Goal: Task Accomplishment & Management: Use online tool/utility

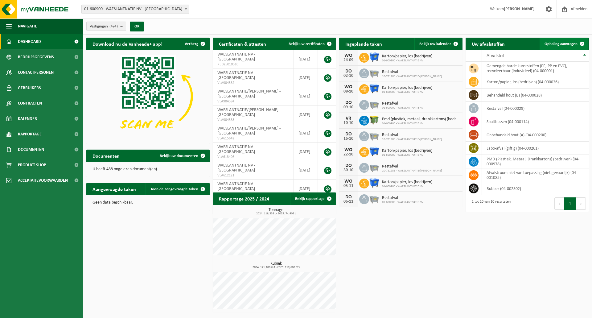
click at [556, 45] on span "Ophaling aanvragen" at bounding box center [561, 44] width 33 height 4
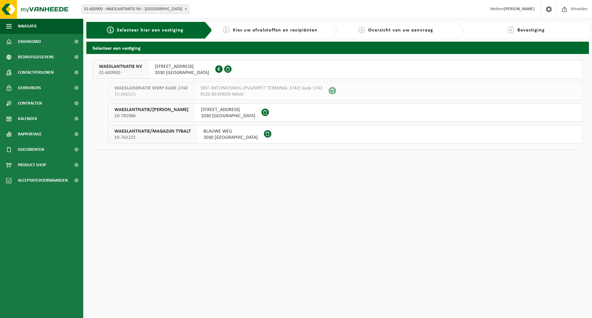
click at [144, 69] on div "WAESLANTNATIE NV 01-600900" at bounding box center [121, 69] width 56 height 18
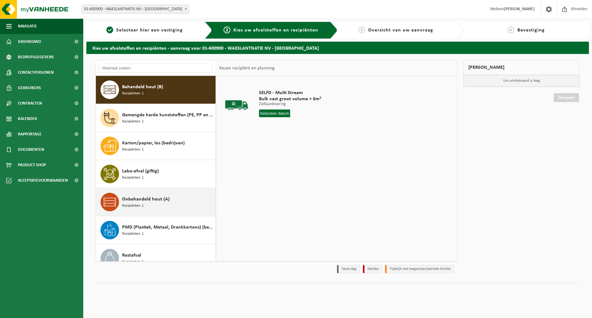
click at [137, 205] on span "Recipiënten: 1" at bounding box center [133, 206] width 22 height 6
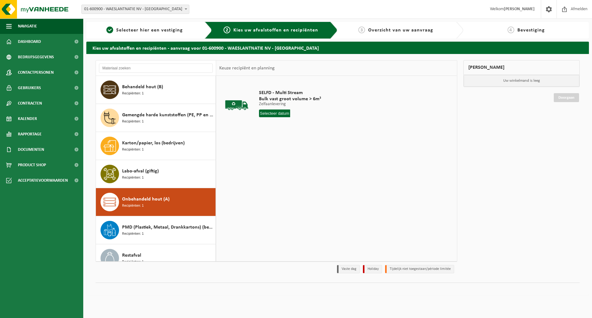
scroll to position [67, 0]
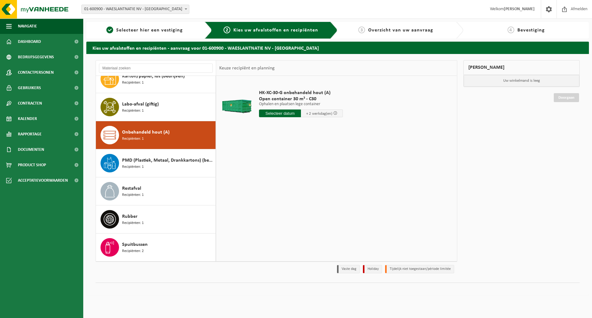
click at [278, 113] on input "text" at bounding box center [280, 113] width 42 height 8
click at [306, 177] on div "26" at bounding box center [308, 178] width 11 height 10
type input "Van 2025-09-26"
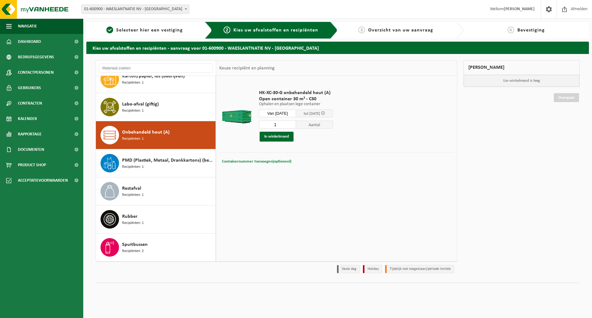
click at [261, 161] on span "Containernummer toevoegen(optioneel)" at bounding box center [256, 161] width 69 height 4
type input "C30-1268"
click at [276, 137] on button "In winkelmand" at bounding box center [277, 137] width 34 height 10
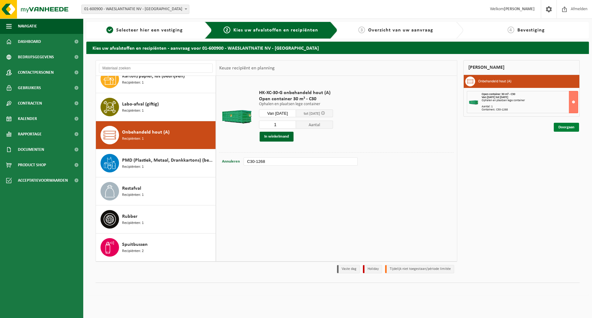
click at [562, 126] on link "Doorgaan" at bounding box center [566, 127] width 25 height 9
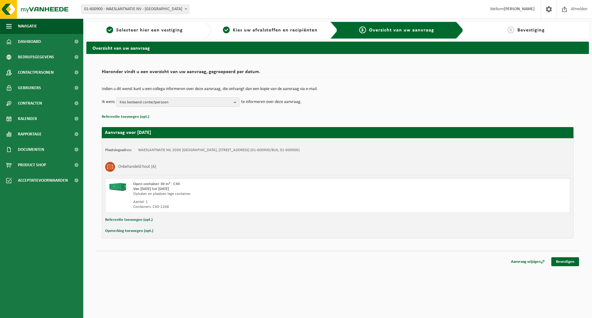
click at [123, 219] on button "Referentie toevoegen (opt.)" at bounding box center [128, 220] width 47 height 8
click at [157, 220] on input "text" at bounding box center [349, 220] width 429 height 9
type input "bouwwerkzaamheden op het terrein, containerwissel enkel in de namiddag mogelijk"
click at [563, 263] on link "Bevestigen" at bounding box center [565, 262] width 28 height 9
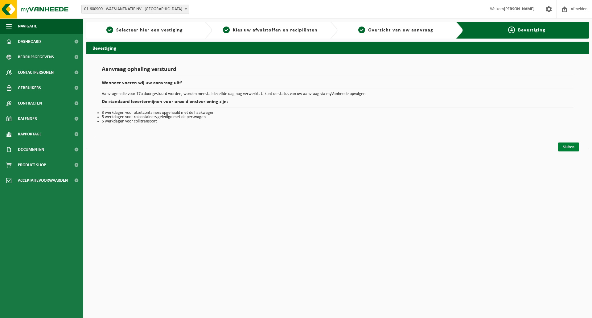
click at [565, 147] on link "Sluiten" at bounding box center [568, 146] width 21 height 9
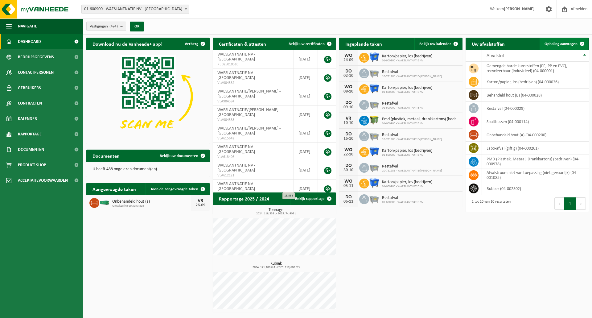
click at [552, 43] on span "Ophaling aanvragen" at bounding box center [561, 44] width 33 height 4
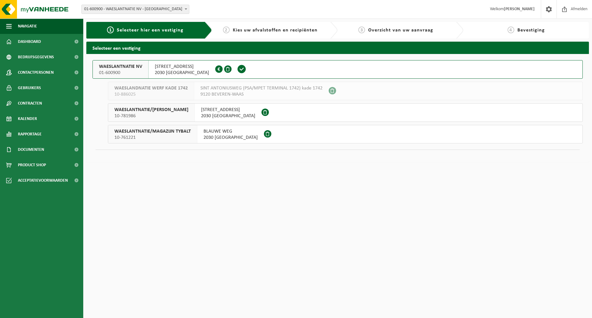
click at [176, 131] on span "WAESLANTNATIE/MAGAZIJN TYBALT" at bounding box center [152, 131] width 76 height 6
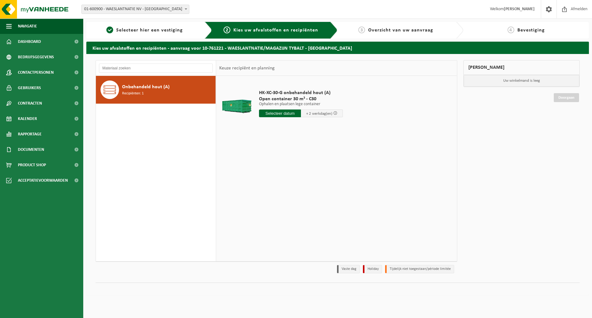
click at [276, 113] on input "text" at bounding box center [280, 113] width 42 height 8
click at [307, 176] on div "26" at bounding box center [308, 178] width 11 height 10
type input "Van [DATE]"
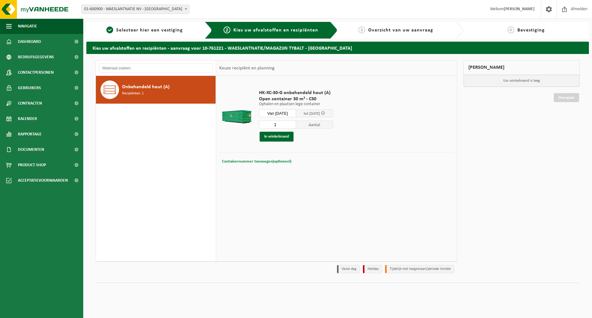
click at [245, 161] on span "Containernummer toevoegen(optioneel)" at bounding box center [256, 161] width 69 height 4
type input "C30-393"
click at [270, 135] on button "In winkelmand" at bounding box center [277, 137] width 34 height 10
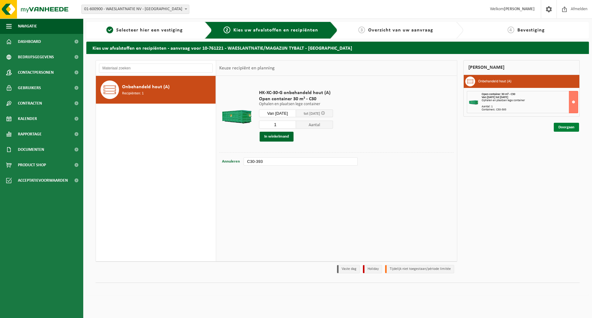
click at [562, 126] on link "Doorgaan" at bounding box center [566, 127] width 25 height 9
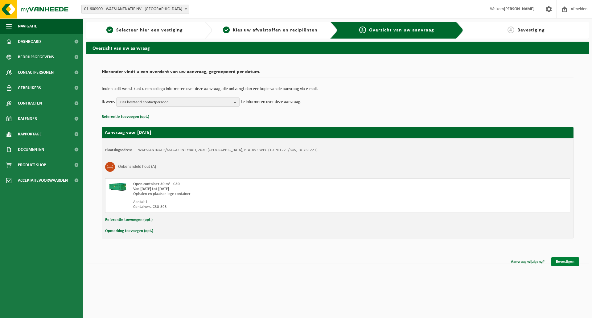
click at [561, 262] on link "Bevestigen" at bounding box center [565, 261] width 28 height 9
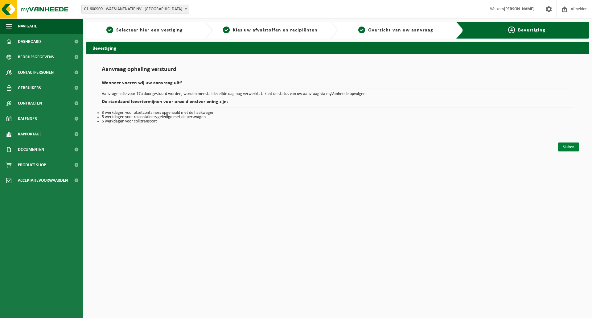
click at [566, 148] on link "Sluiten" at bounding box center [568, 146] width 21 height 9
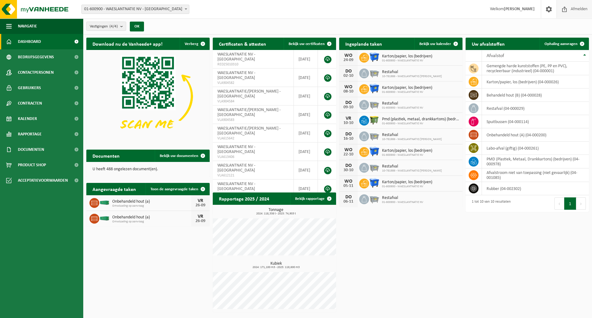
click at [574, 9] on span "Afmelden" at bounding box center [579, 9] width 20 height 18
